Goal: Transaction & Acquisition: Purchase product/service

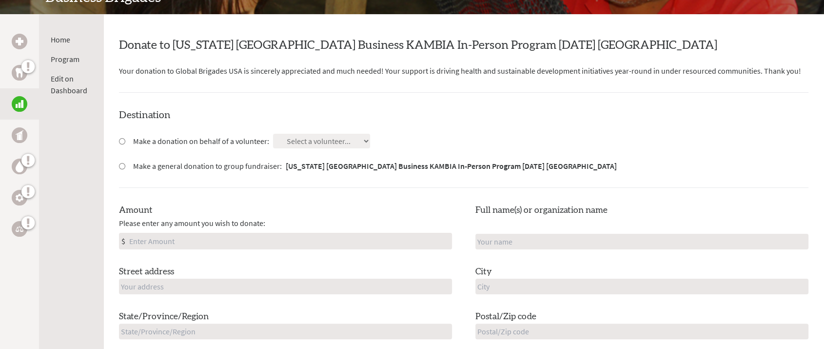
scroll to position [181, 0]
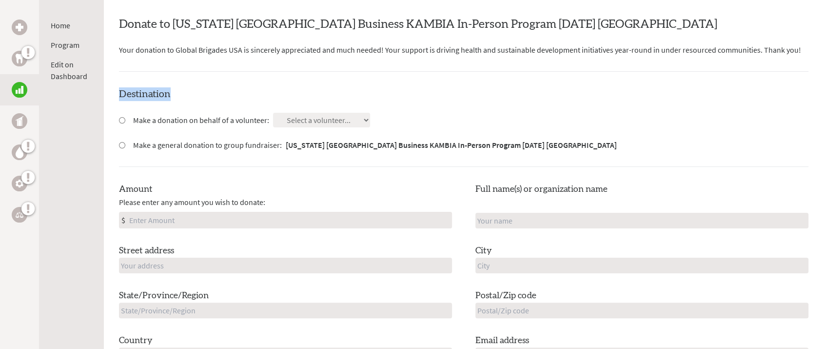
drag, startPoint x: 117, startPoint y: 97, endPoint x: 188, endPoint y: 102, distance: 71.0
click at [121, 120] on input "Make a donation on behalf of a volunteer:" at bounding box center [122, 120] width 6 height 6
radio input "true"
click at [318, 122] on select "Select a volunteer..." at bounding box center [321, 120] width 97 height 15
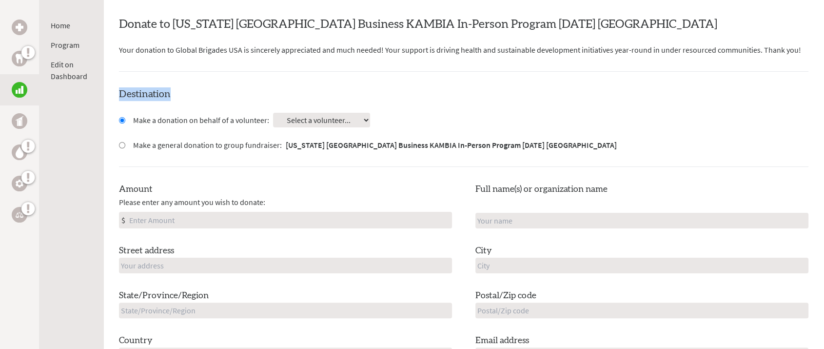
click at [122, 146] on input "Make a general donation to group fundraiser: [US_STATE] [GEOGRAPHIC_DATA] Busin…" at bounding box center [122, 145] width 6 height 6
radio input "true"
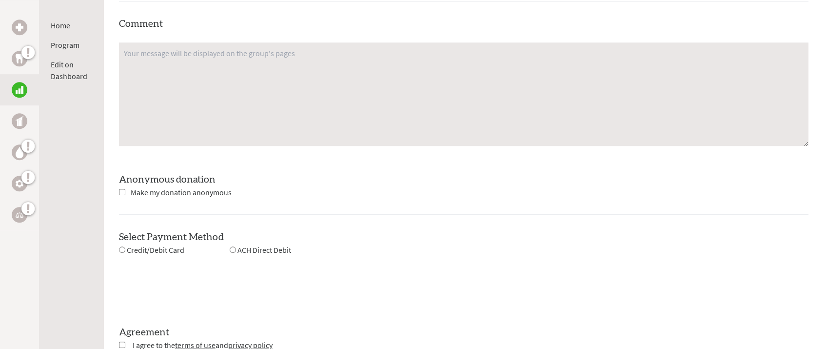
scroll to position [879, 0]
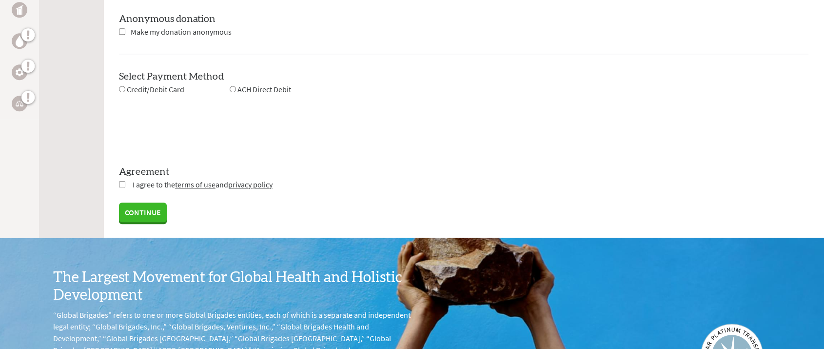
click at [231, 89] on input "radio" at bounding box center [233, 89] width 6 height 6
radio input "true"
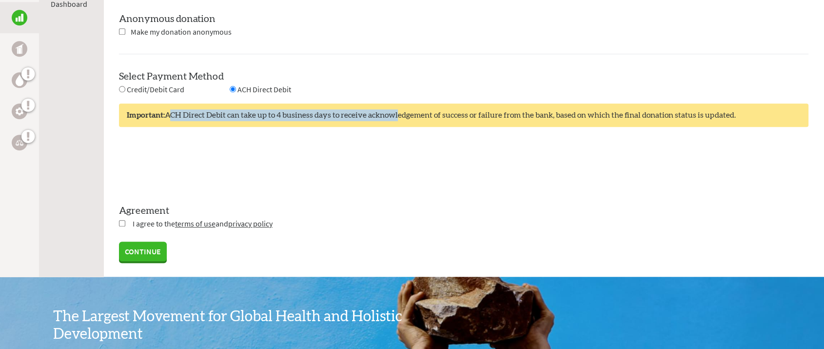
drag, startPoint x: 166, startPoint y: 115, endPoint x: 398, endPoint y: 110, distance: 232.2
click at [398, 110] on div "Important: ACH Direct Debit can take up to 4 business days to receive acknowled…" at bounding box center [464, 114] width 690 height 23
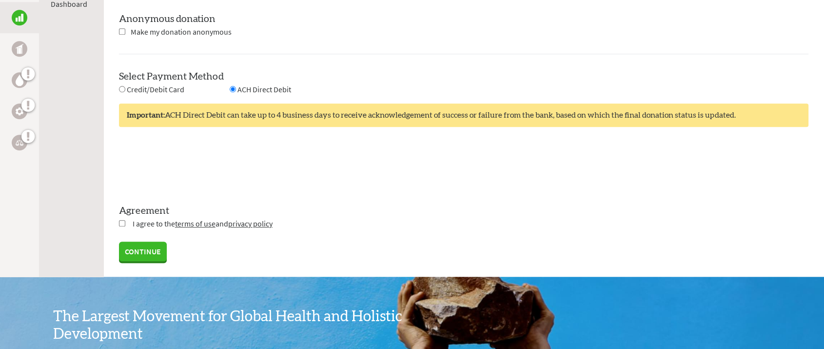
click at [570, 126] on div "Important: ACH Direct Debit can take up to 4 business days to receive acknowled…" at bounding box center [464, 114] width 690 height 23
